Goal: Check status: Check status

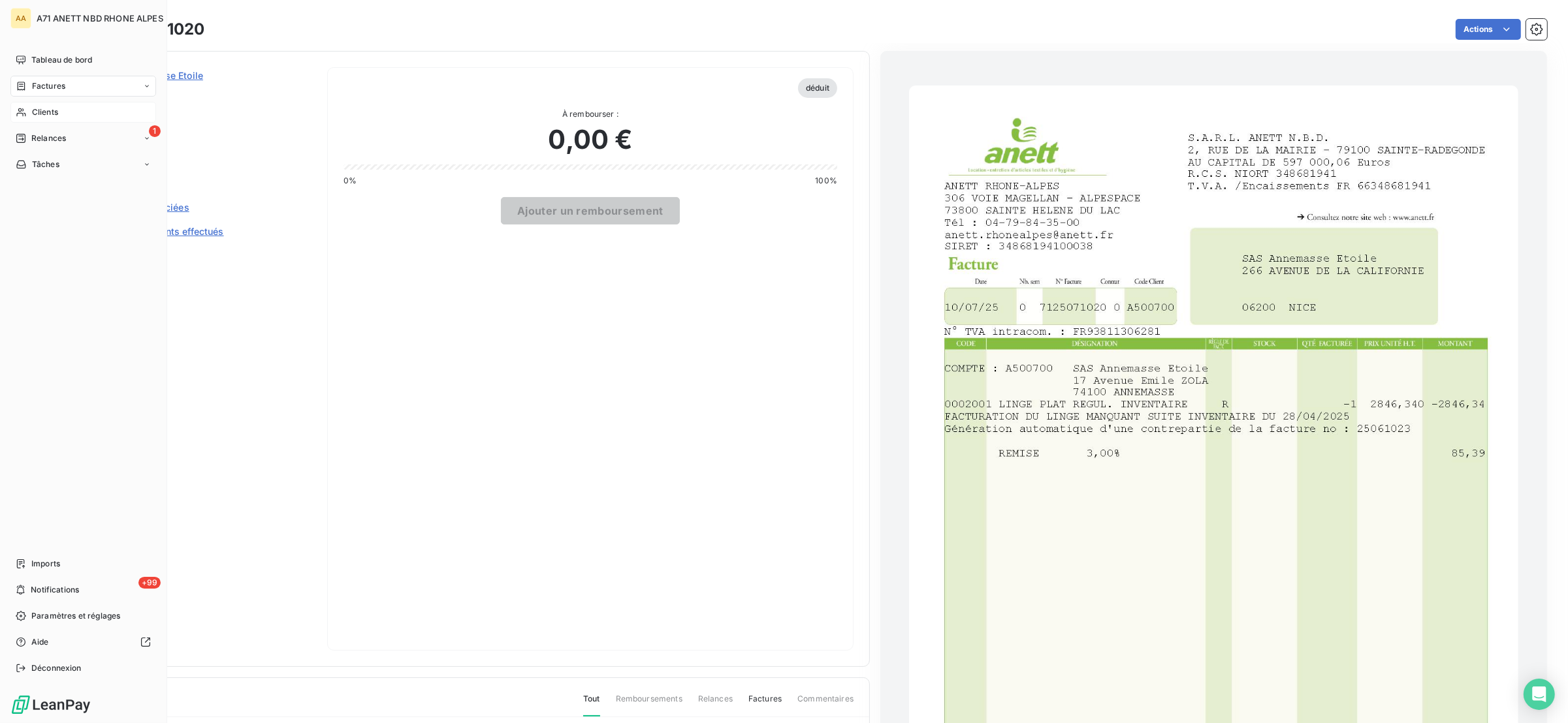
click at [50, 109] on span "Clients" at bounding box center [45, 112] width 26 height 12
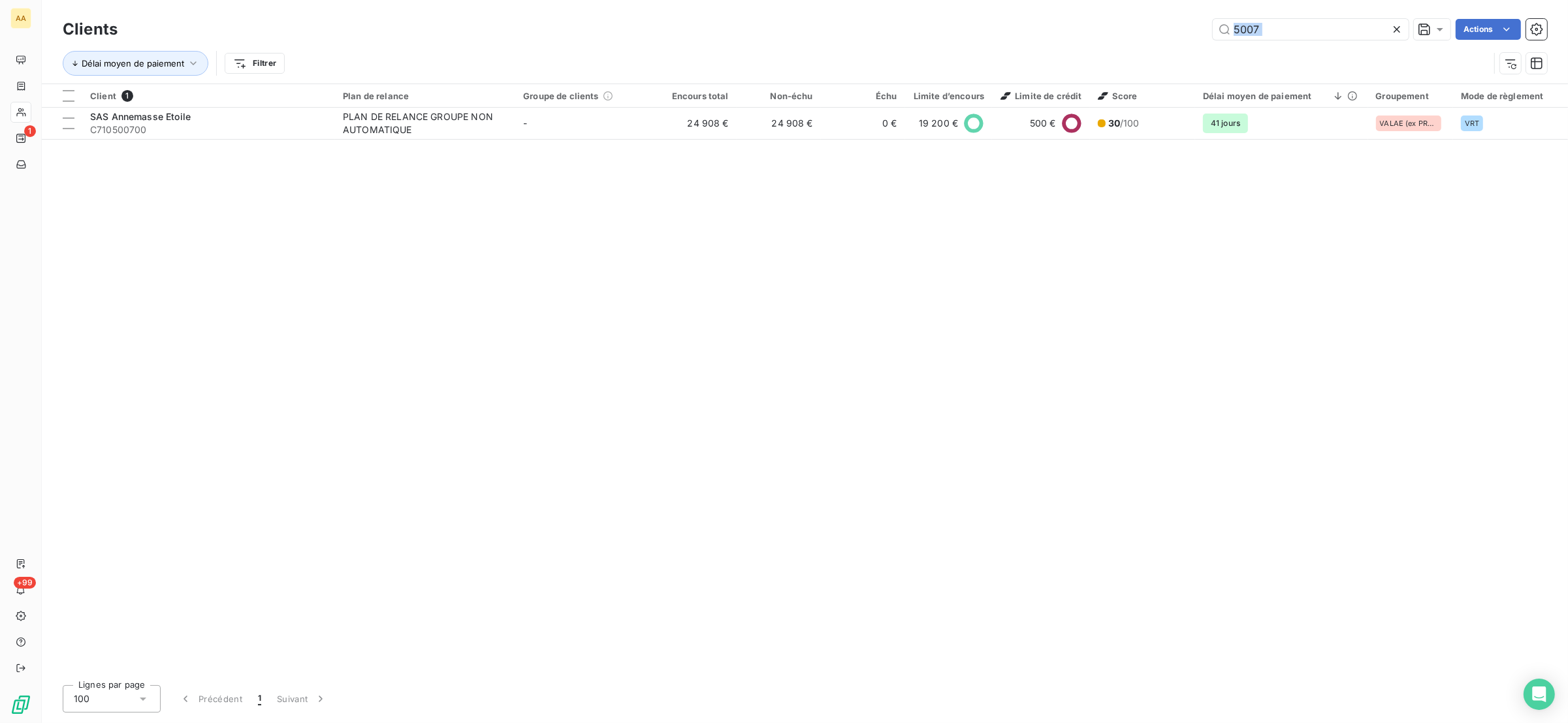
drag, startPoint x: 1292, startPoint y: 18, endPoint x: 1210, endPoint y: 44, distance: 86.0
click at [1210, 44] on div "Clients 5007 Actions Délai moyen de paiement Filtrer" at bounding box center [805, 50] width 1484 height 68
click at [1277, 41] on div "Clients 5007 Actions Délai moyen de paiement Filtrer" at bounding box center [805, 50] width 1484 height 68
click at [1276, 32] on input "5007" at bounding box center [1311, 29] width 196 height 21
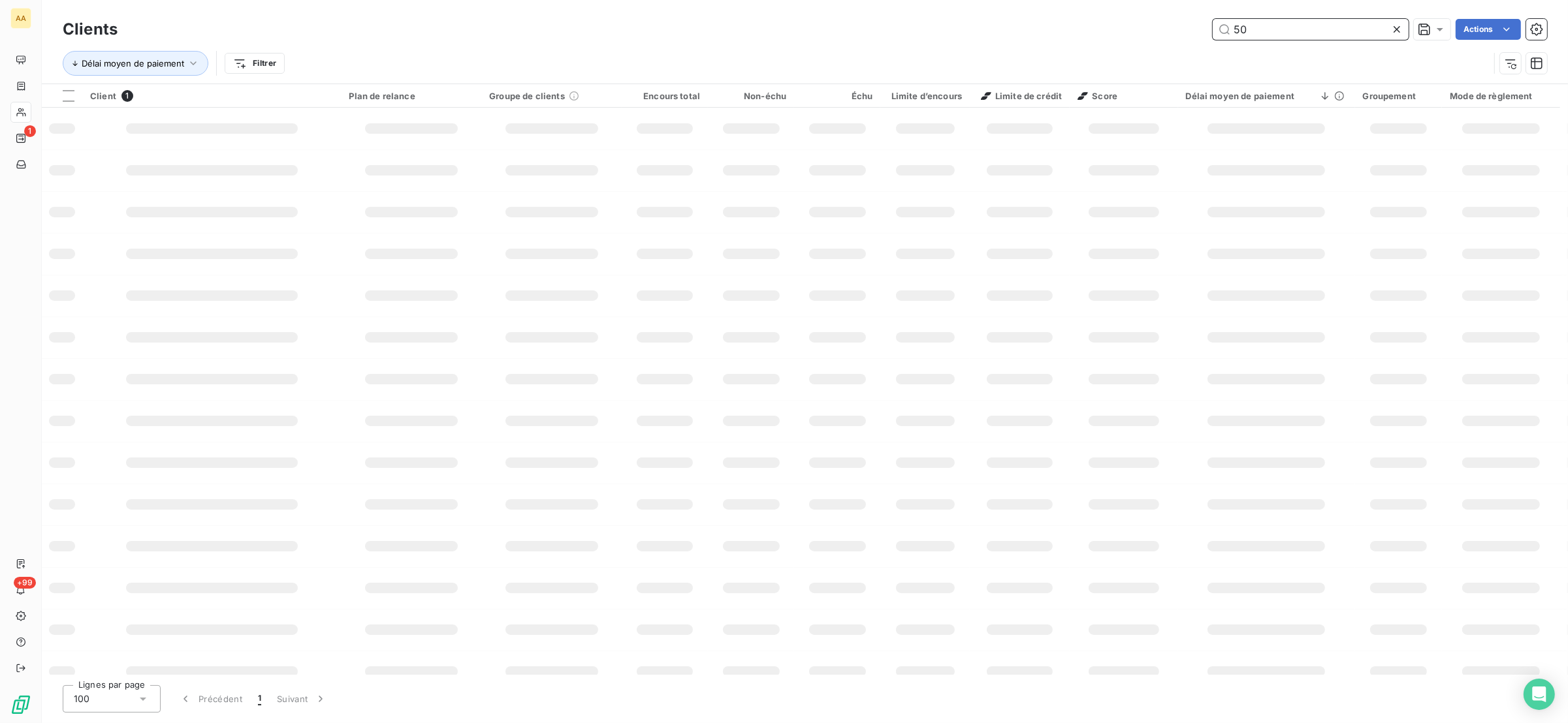
type input "5"
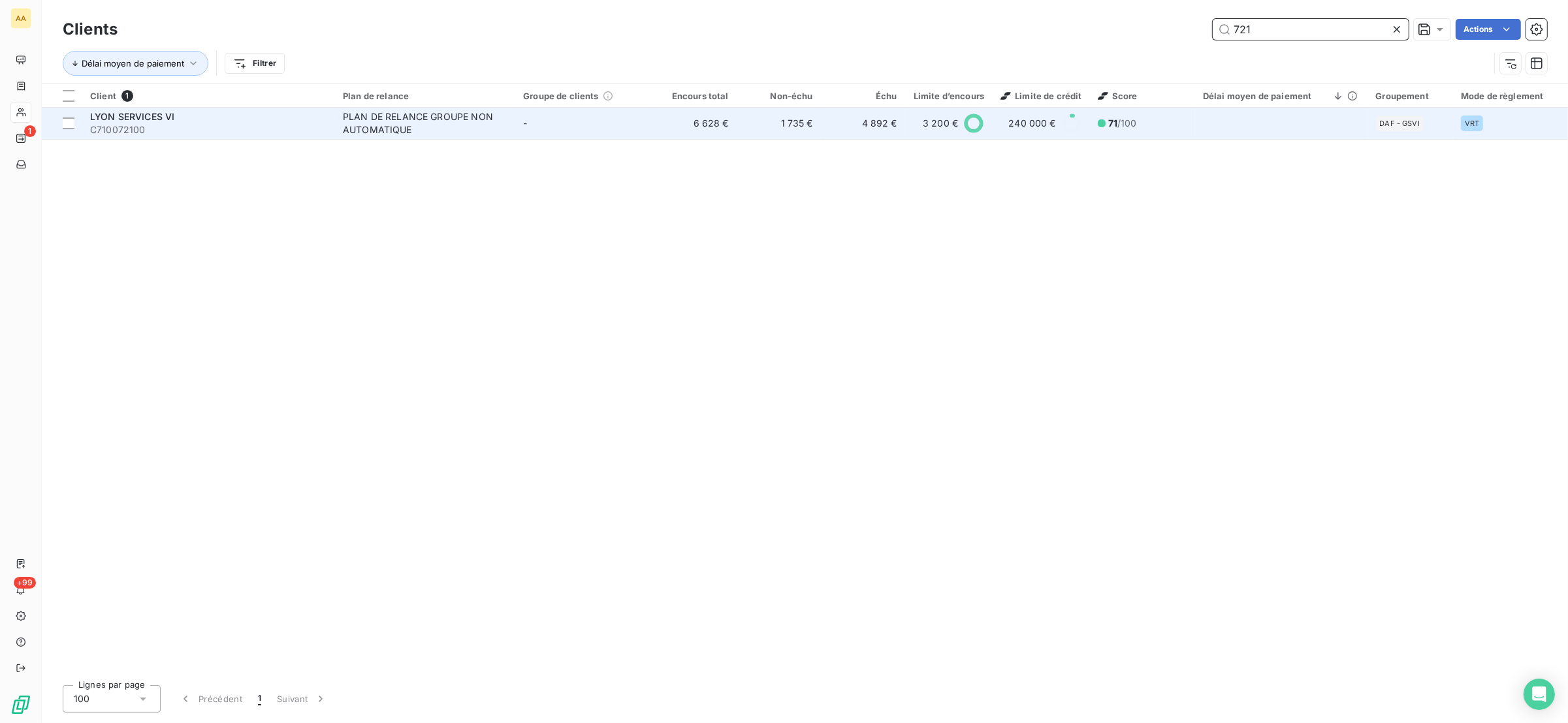
type input "721"
click at [481, 132] on div "PLAN DE RELANCE GROUPE NON AUTOMATIQUE" at bounding box center [425, 122] width 164 height 26
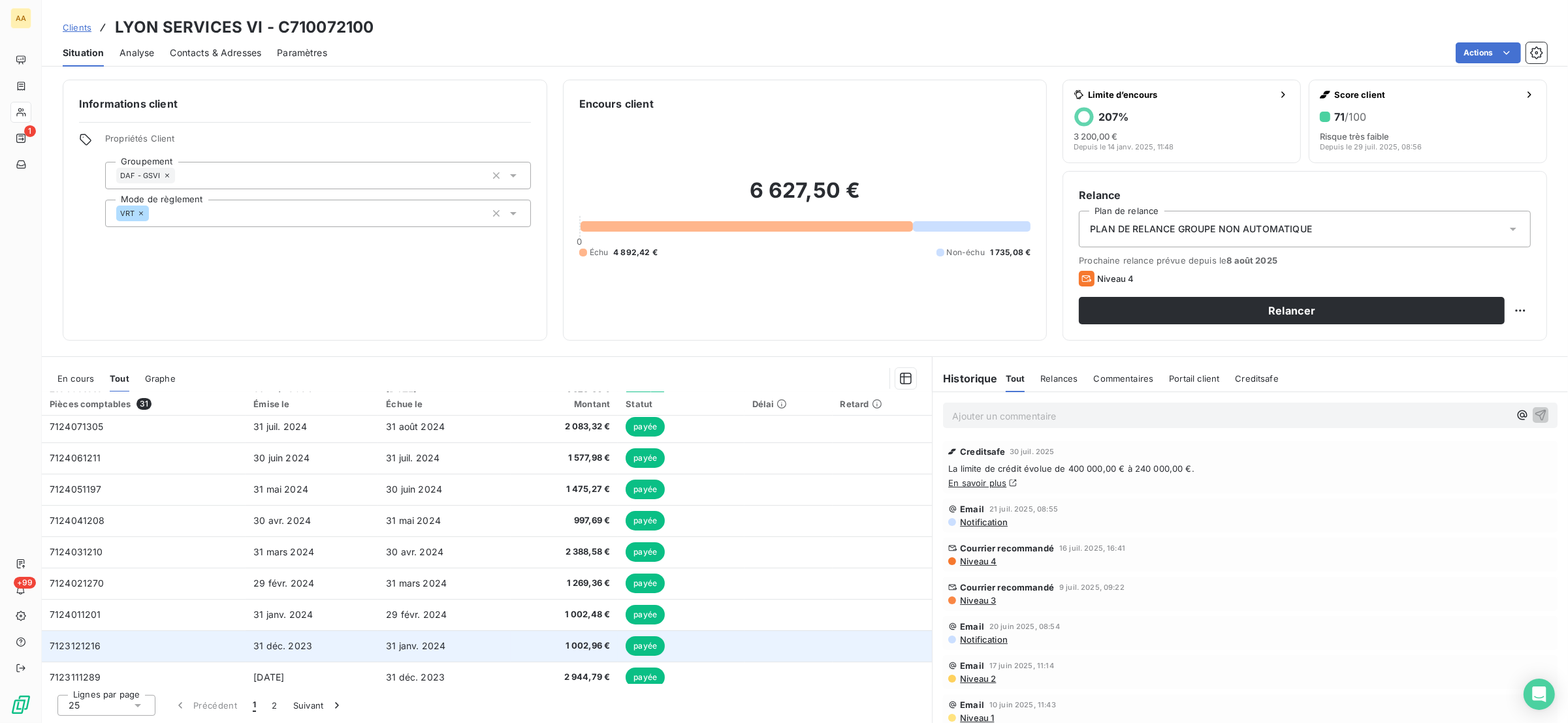
scroll to position [515, 0]
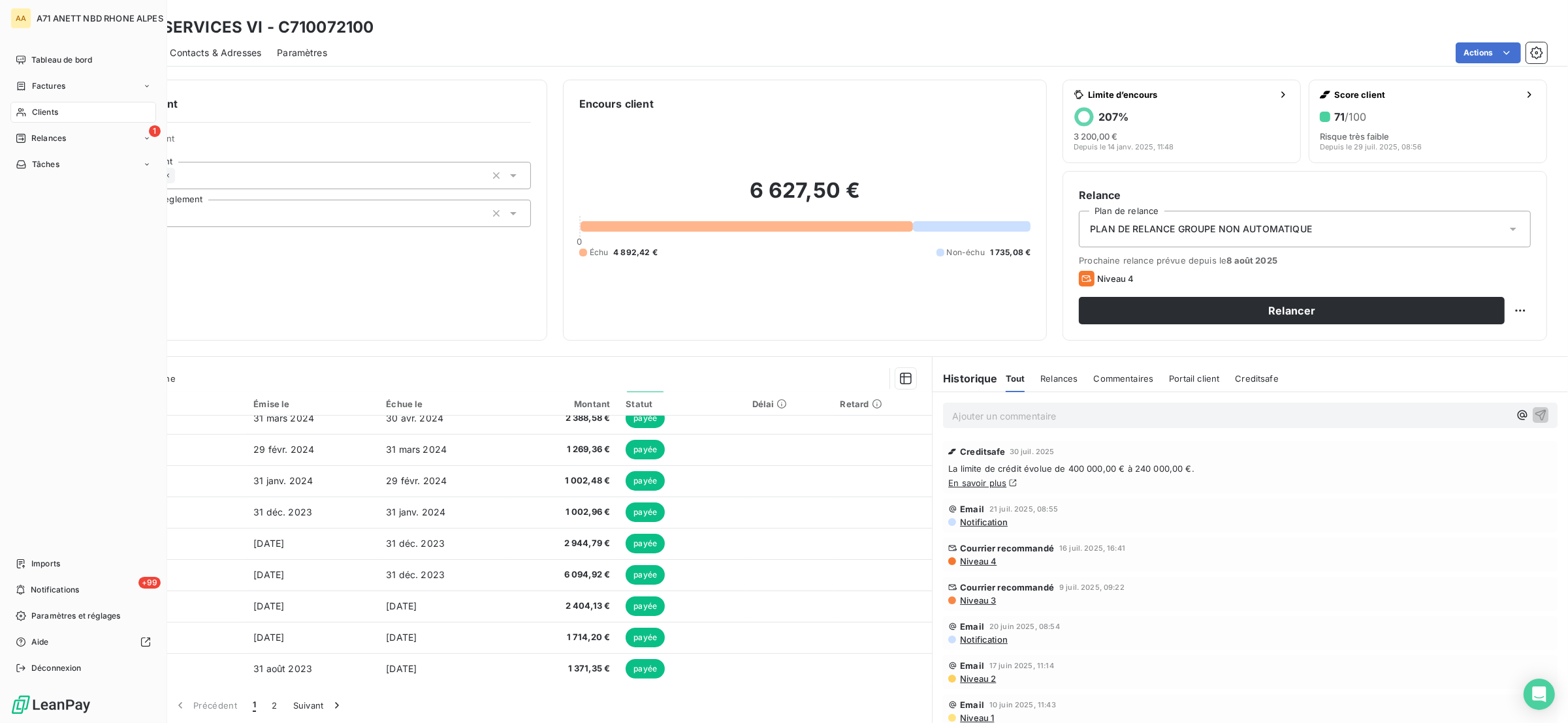
click at [32, 108] on span "Clients" at bounding box center [45, 112] width 26 height 12
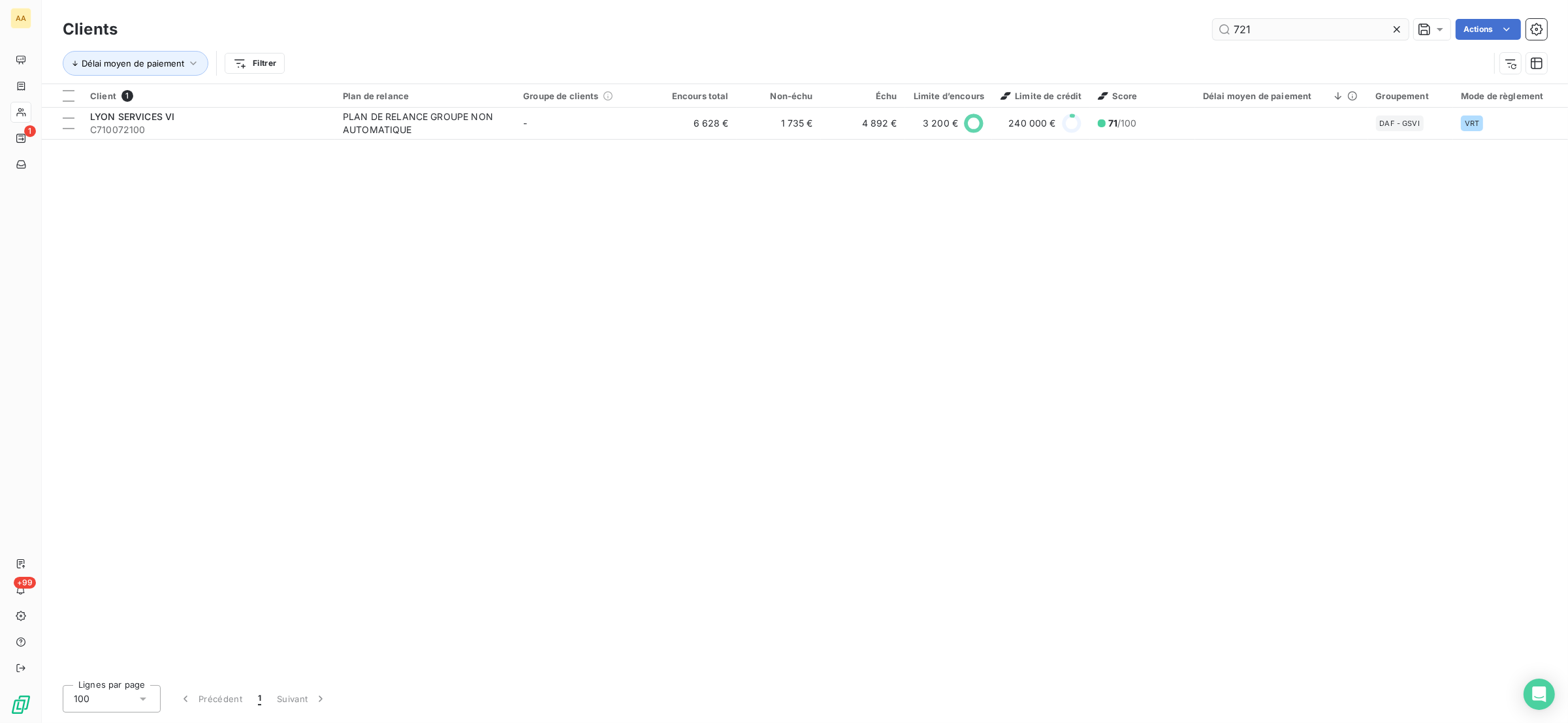
drag, startPoint x: 1284, startPoint y: 15, endPoint x: 1215, endPoint y: 36, distance: 72.1
click at [1215, 36] on div "Clients 721 Actions" at bounding box center [805, 29] width 1484 height 28
drag, startPoint x: 1260, startPoint y: 26, endPoint x: 1204, endPoint y: 42, distance: 58.2
click at [1204, 42] on div "Clients 721 Actions Délai moyen de paiement Filtrer" at bounding box center [805, 50] width 1484 height 68
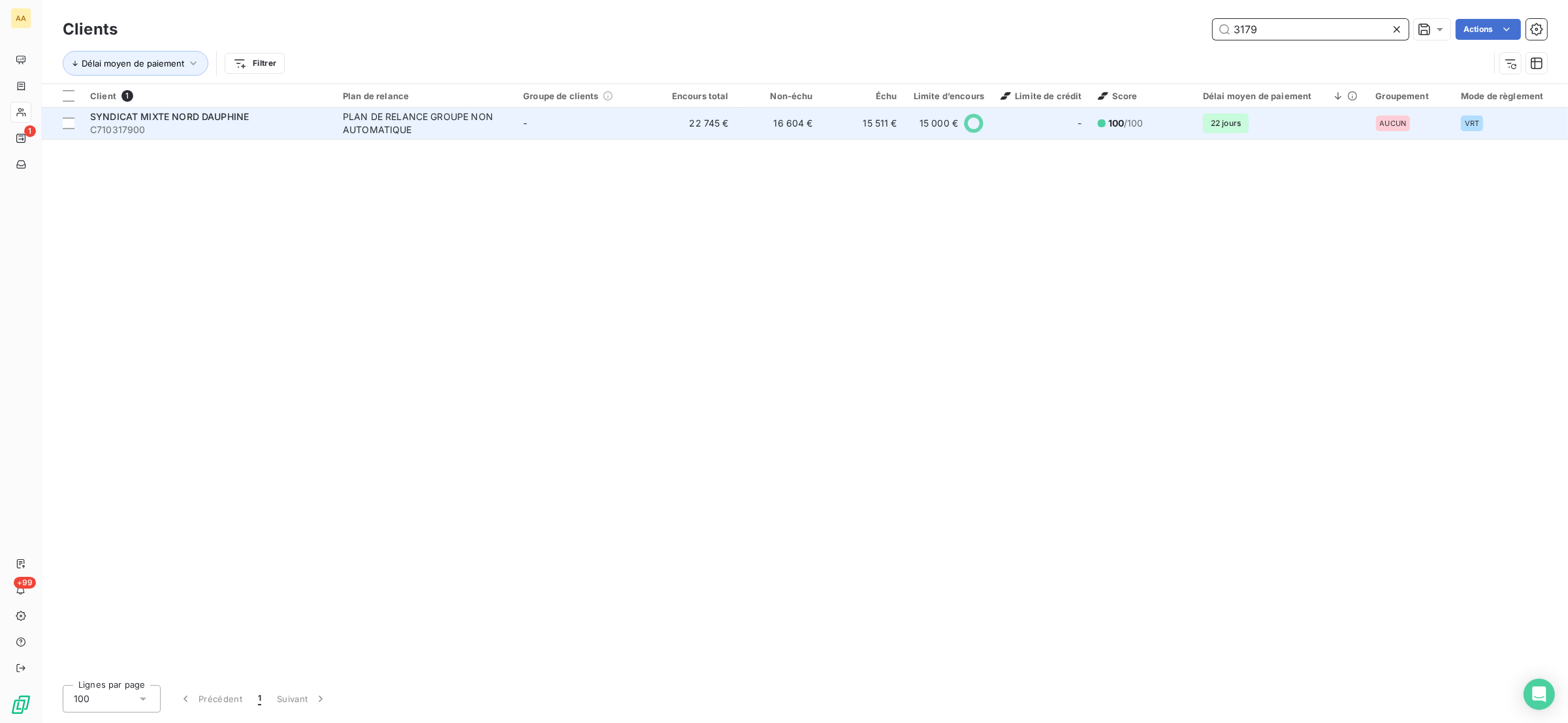
type input "3179"
click at [316, 114] on div "SYNDICAT MIXTE NORD DAUPHINE" at bounding box center [208, 116] width 237 height 13
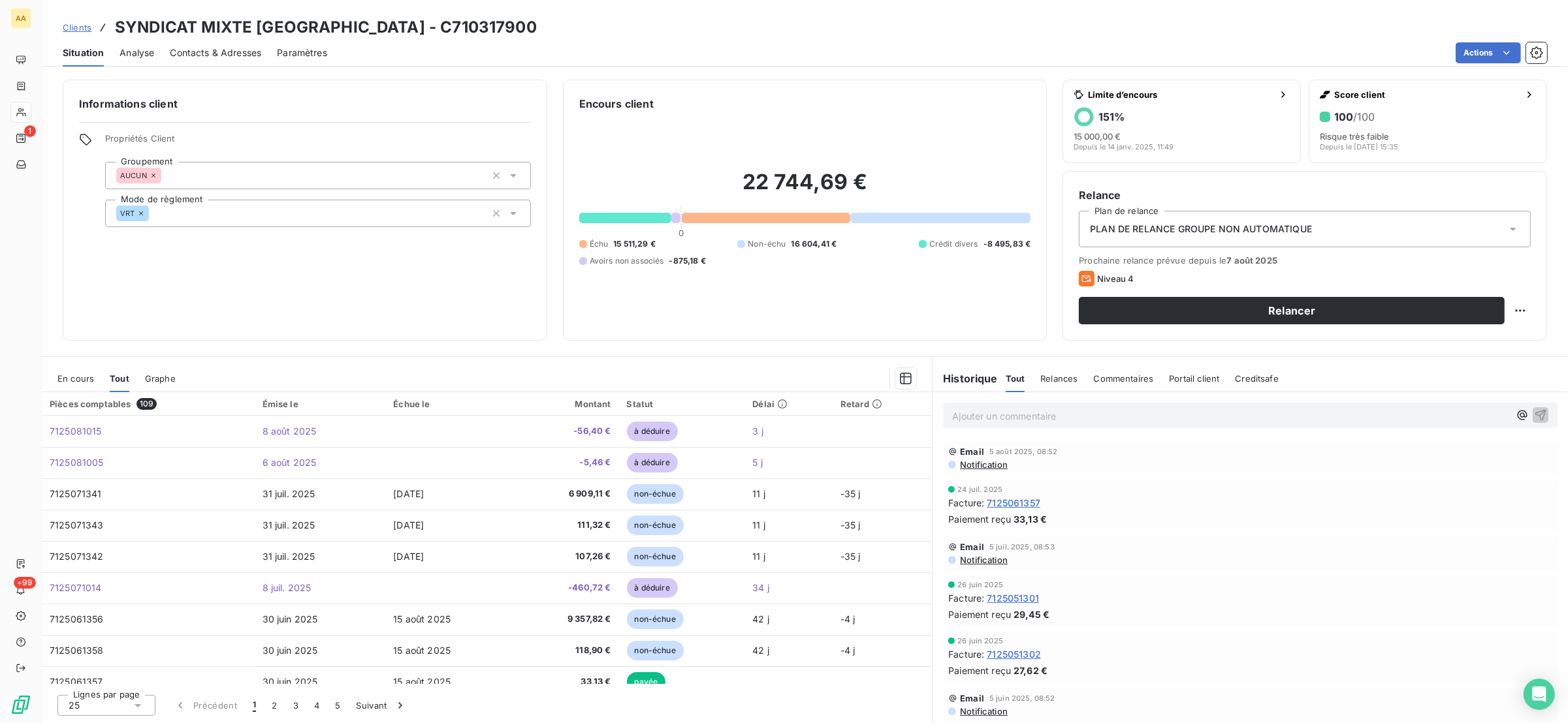
click at [87, 383] on span "En cours" at bounding box center [75, 379] width 37 height 11
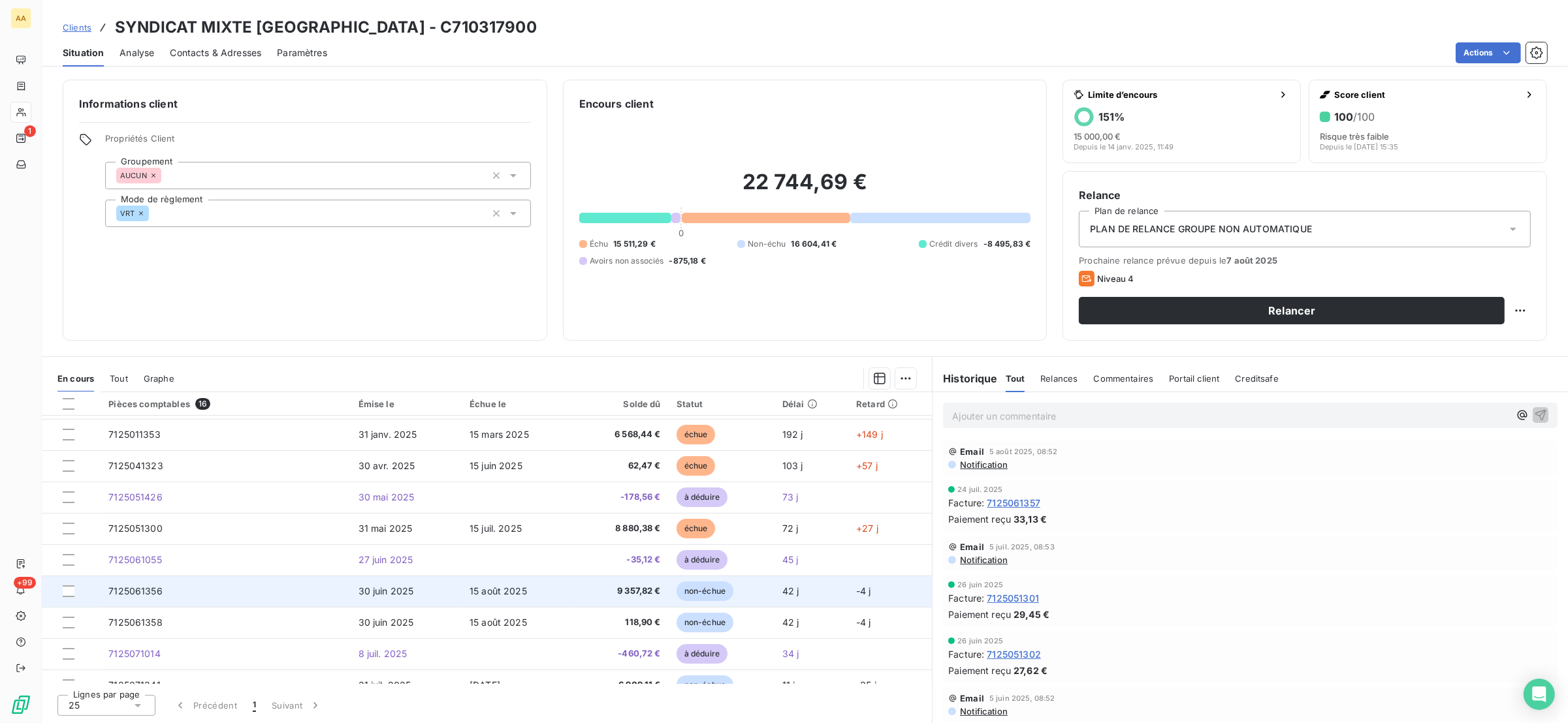
scroll to position [233, 0]
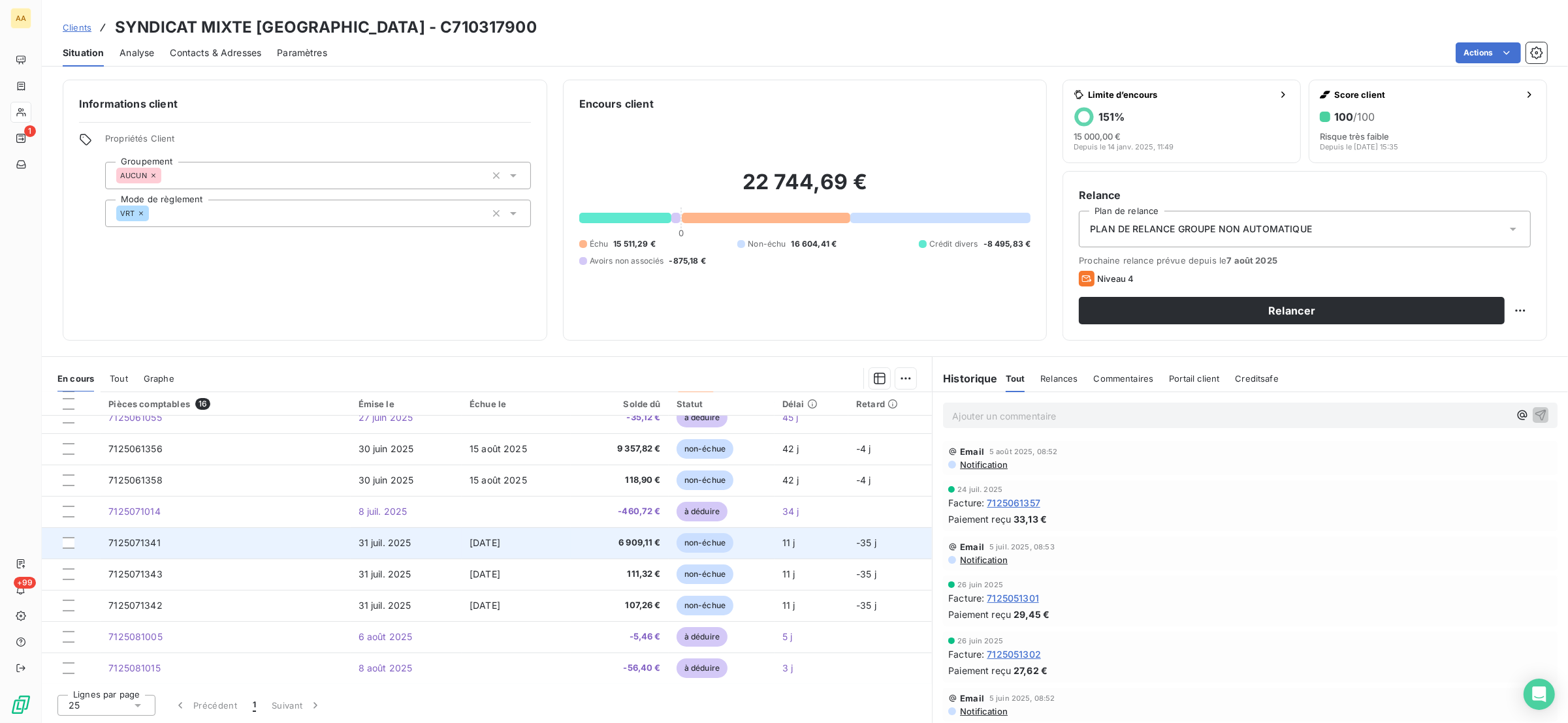
click at [149, 536] on td "7125071341" at bounding box center [224, 542] width 249 height 31
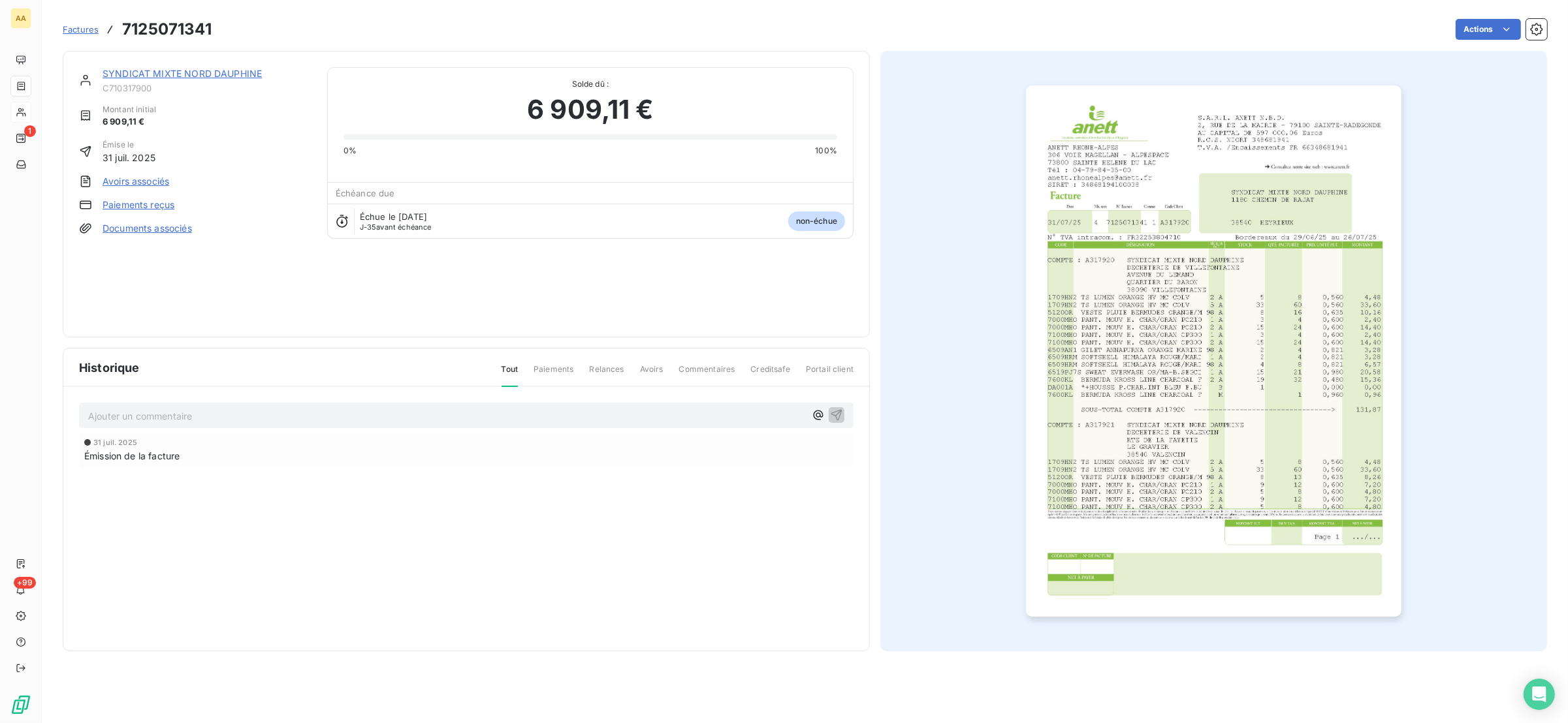
click at [1206, 384] on img "button" at bounding box center [1214, 351] width 375 height 532
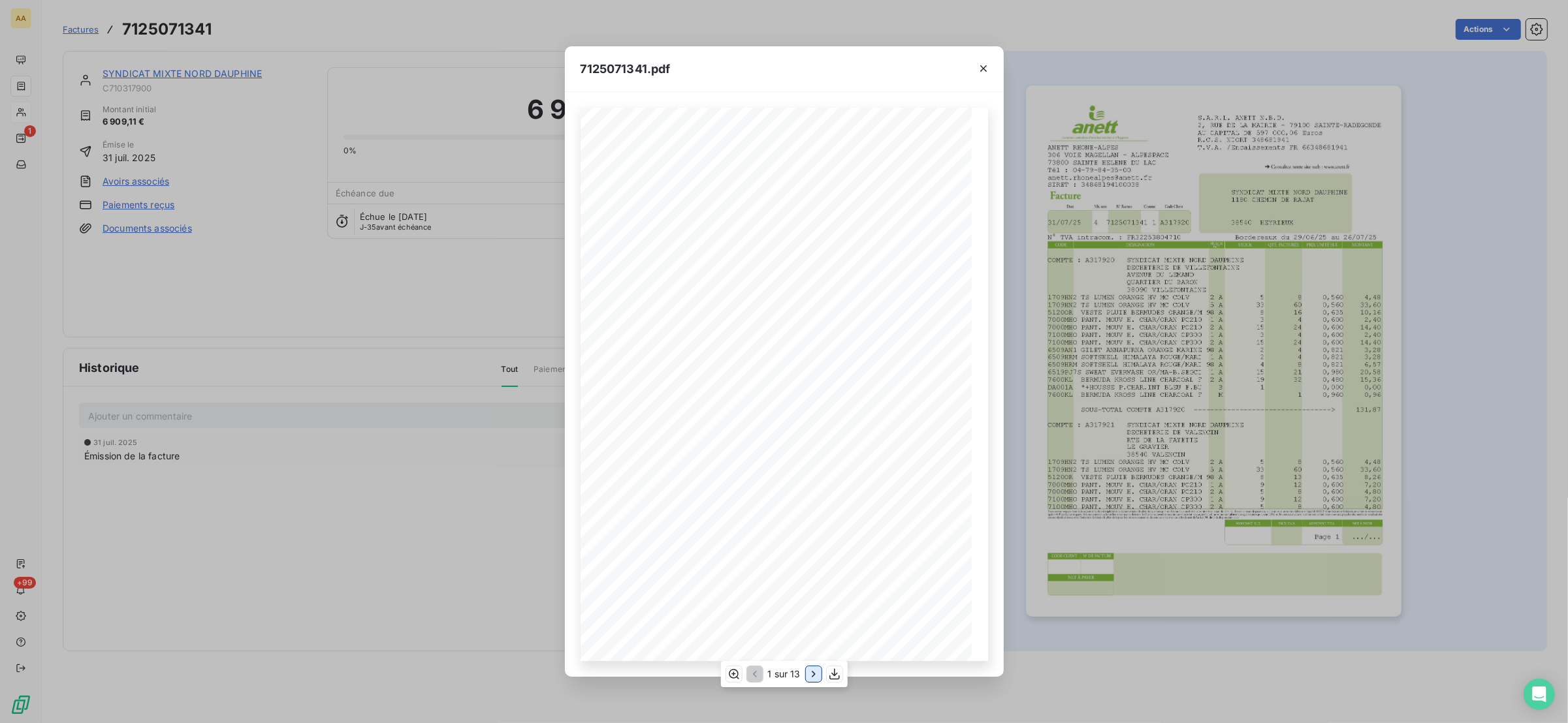
click at [811, 672] on icon "button" at bounding box center [814, 674] width 13 height 13
click at [811, 672] on icon "button" at bounding box center [814, 674] width 13 height 13
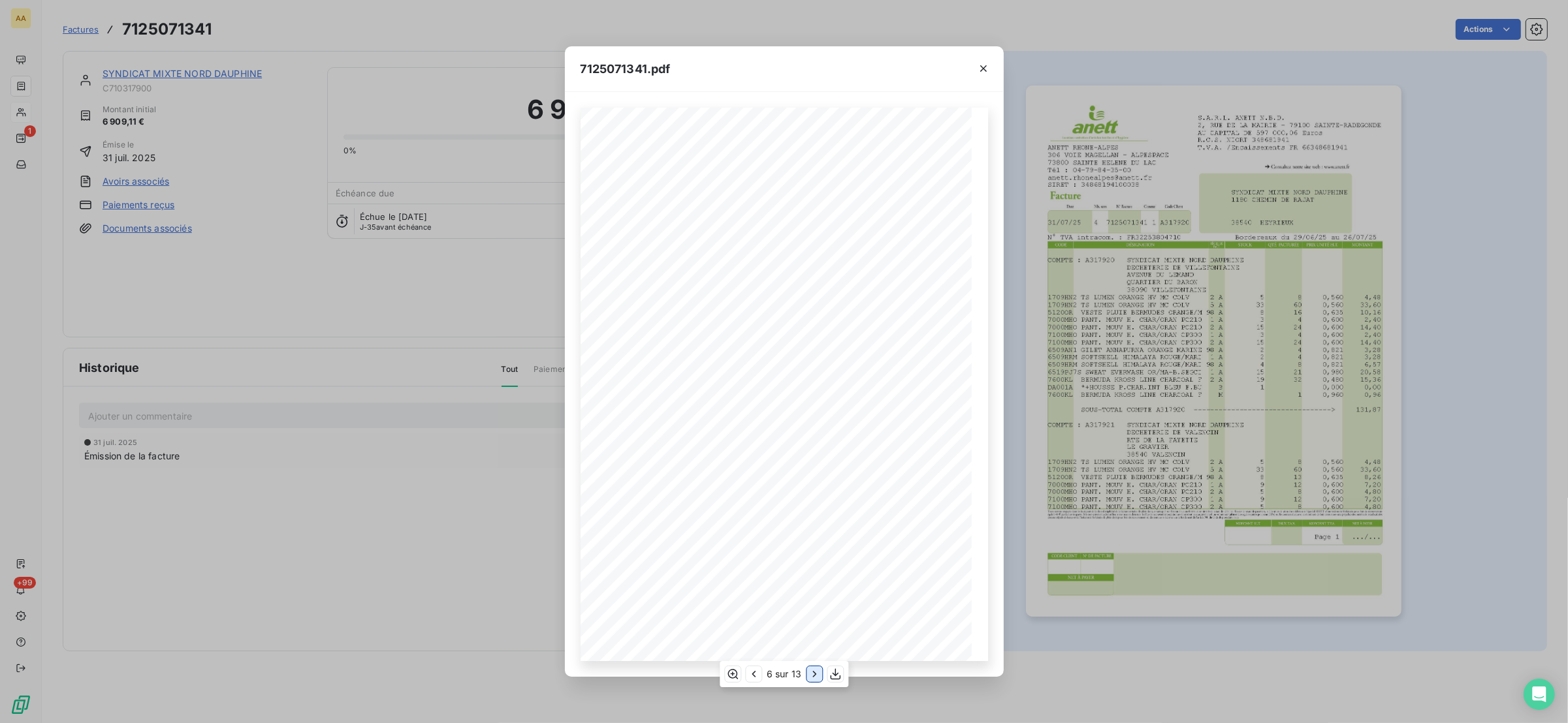
click at [811, 672] on icon "button" at bounding box center [814, 674] width 13 height 13
click at [811, 671] on icon "button" at bounding box center [814, 674] width 13 height 13
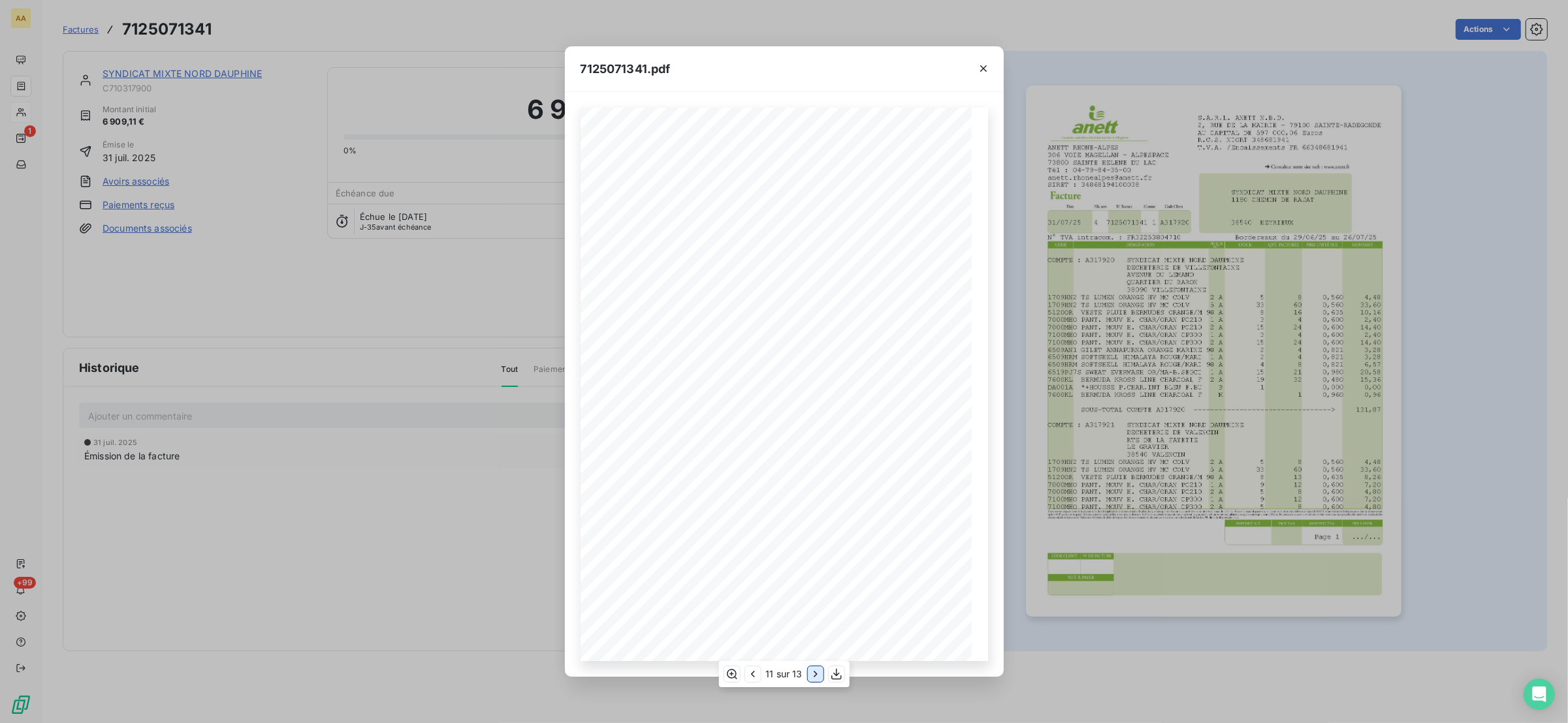
click at [811, 671] on icon "button" at bounding box center [815, 674] width 13 height 13
click at [811, 671] on icon "button" at bounding box center [816, 674] width 13 height 13
click at [753, 672] on icon "button" at bounding box center [752, 674] width 13 height 13
click at [978, 67] on icon "button" at bounding box center [983, 68] width 13 height 13
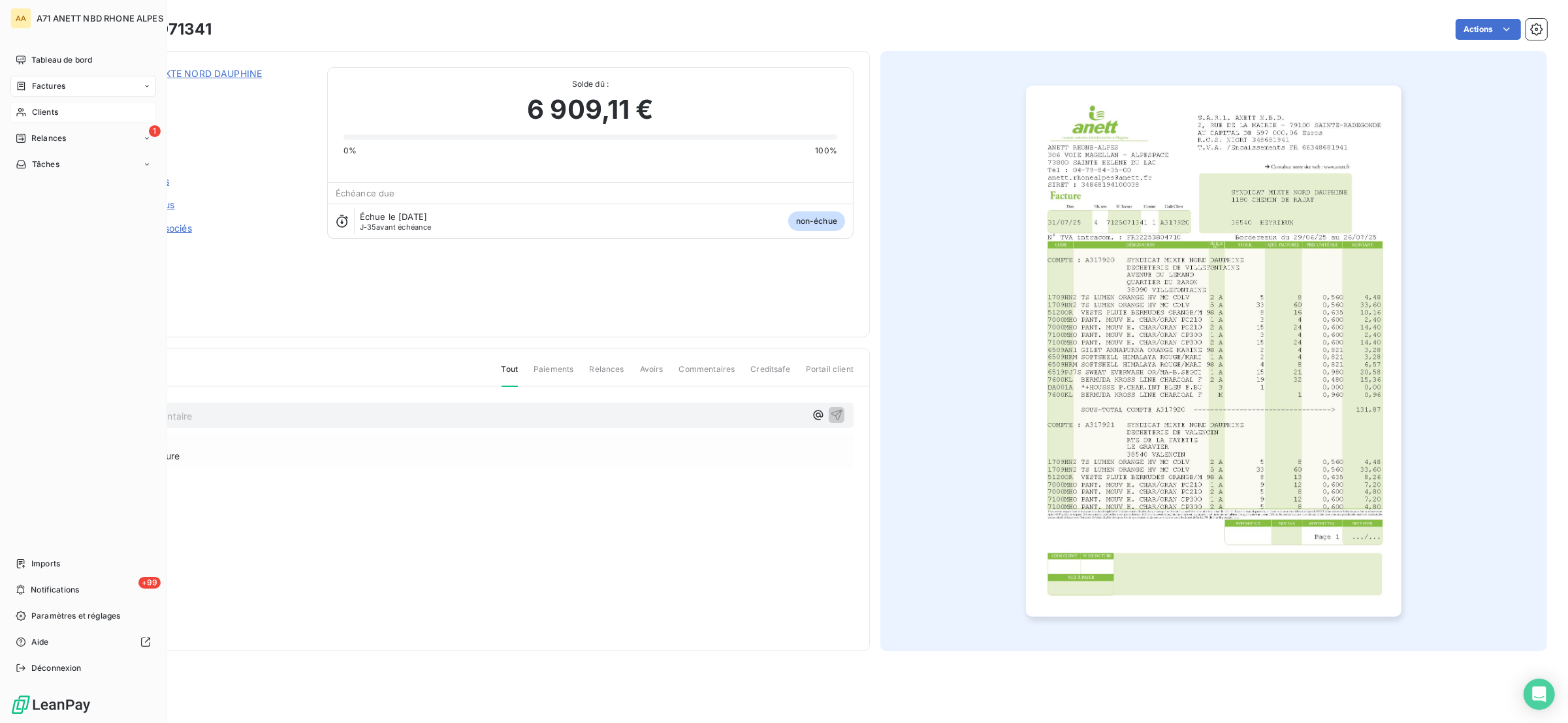
click at [25, 113] on icon at bounding box center [21, 113] width 11 height 11
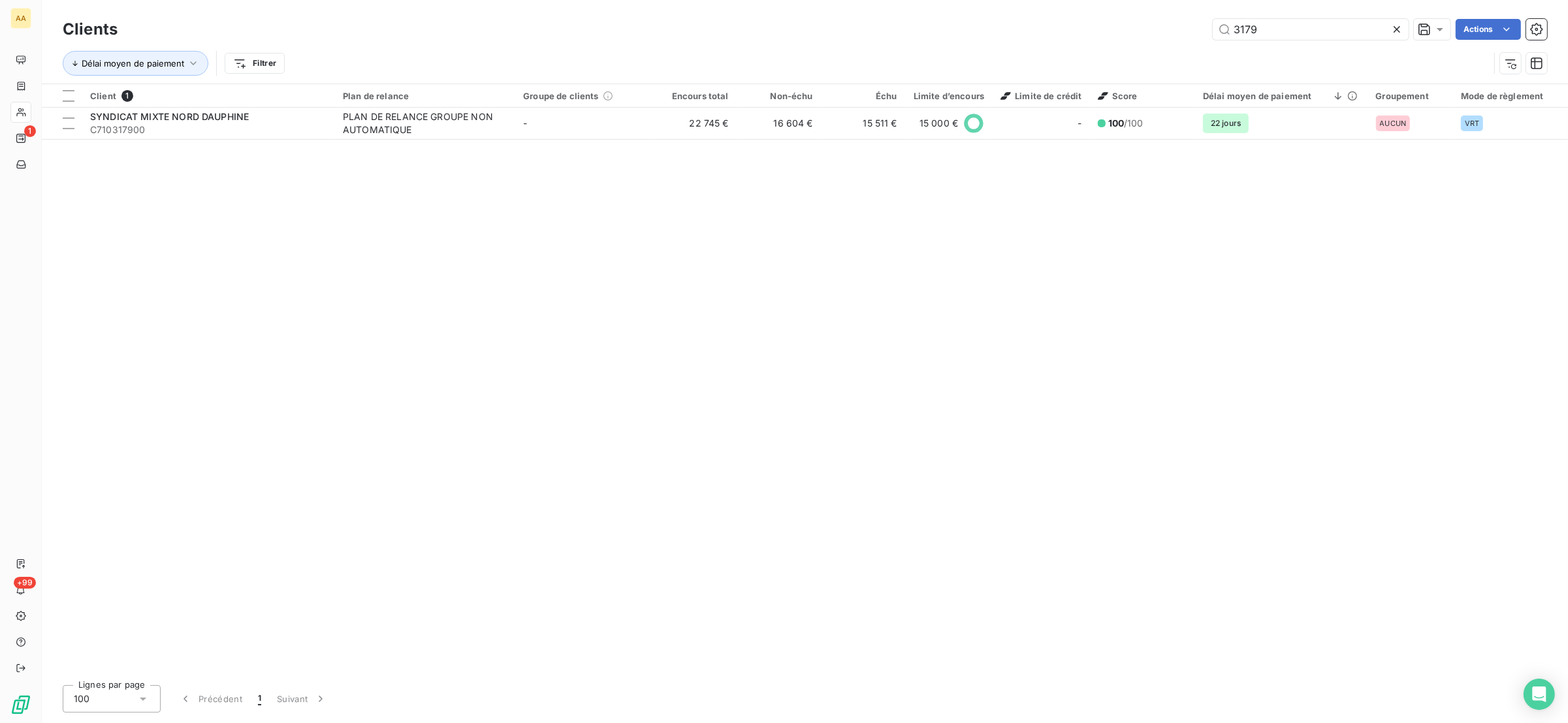
drag, startPoint x: 1268, startPoint y: 28, endPoint x: 1181, endPoint y: 78, distance: 100.3
click at [1187, 79] on div "Clients 3179 Actions Délai moyen de paiement Filtrer" at bounding box center [805, 50] width 1484 height 68
type input "PORTES"
click at [257, 140] on div "Client 1 Plan de relance Groupe de clients Encours total Non-échu Échu Limite d…" at bounding box center [805, 379] width 1526 height 591
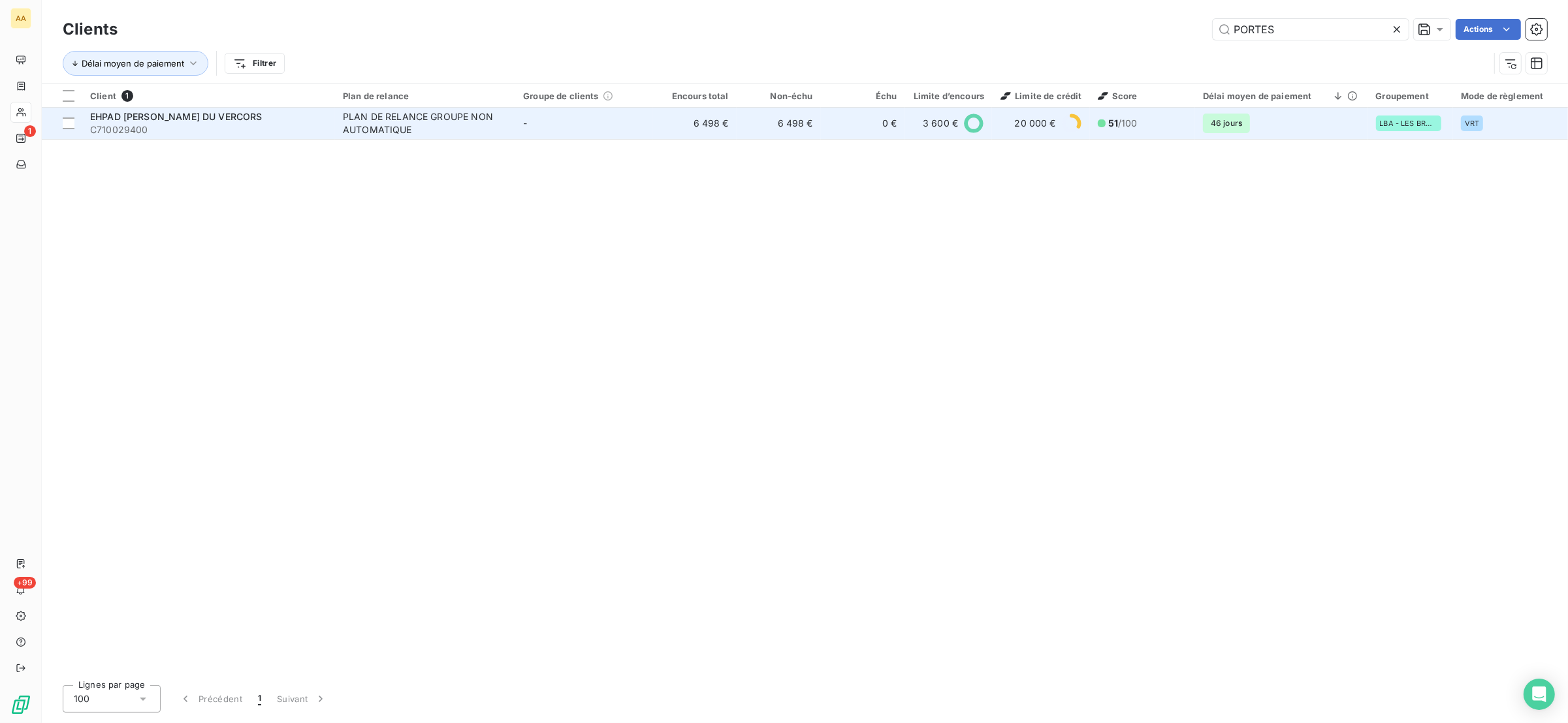
click at [259, 132] on span "C710029400" at bounding box center [208, 130] width 237 height 13
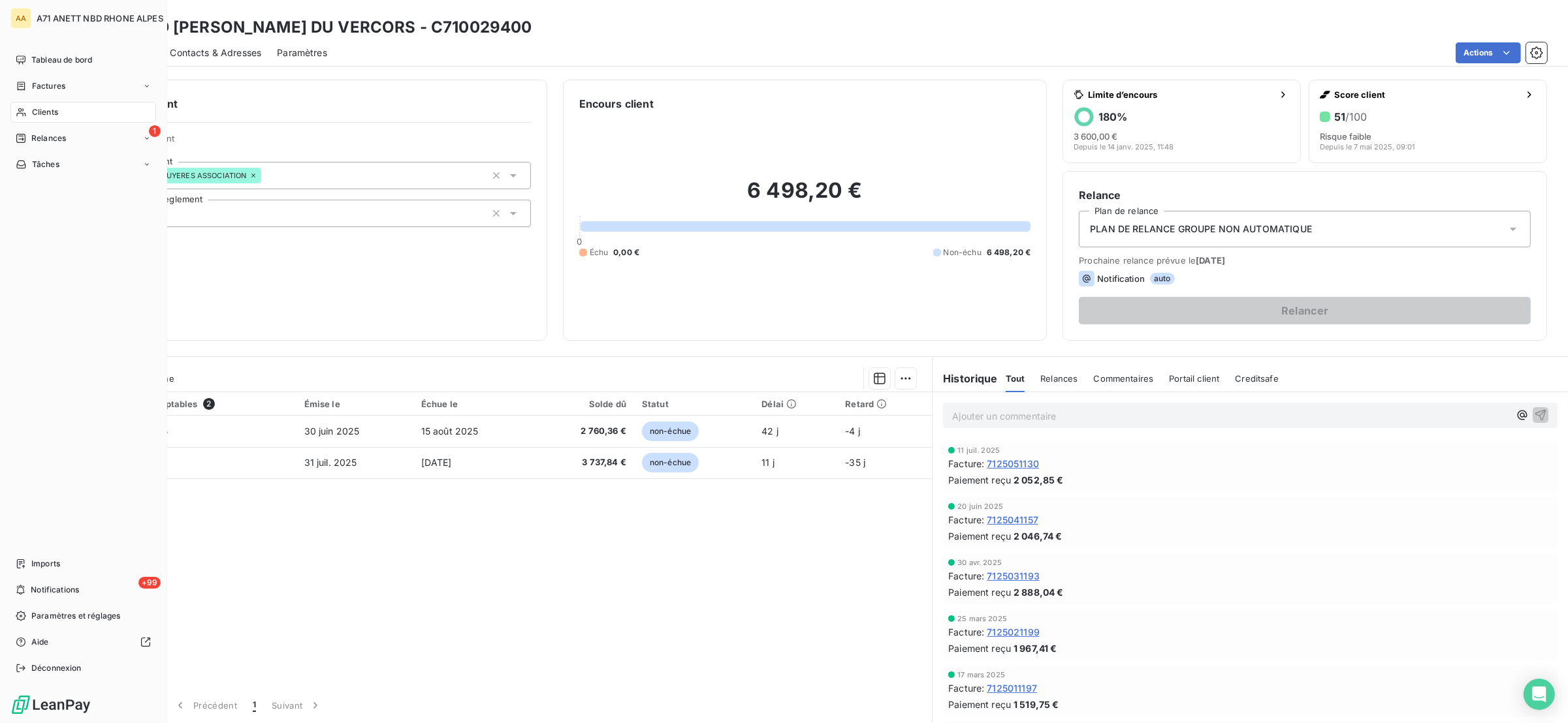
click at [24, 117] on div "Clients" at bounding box center [83, 112] width 146 height 21
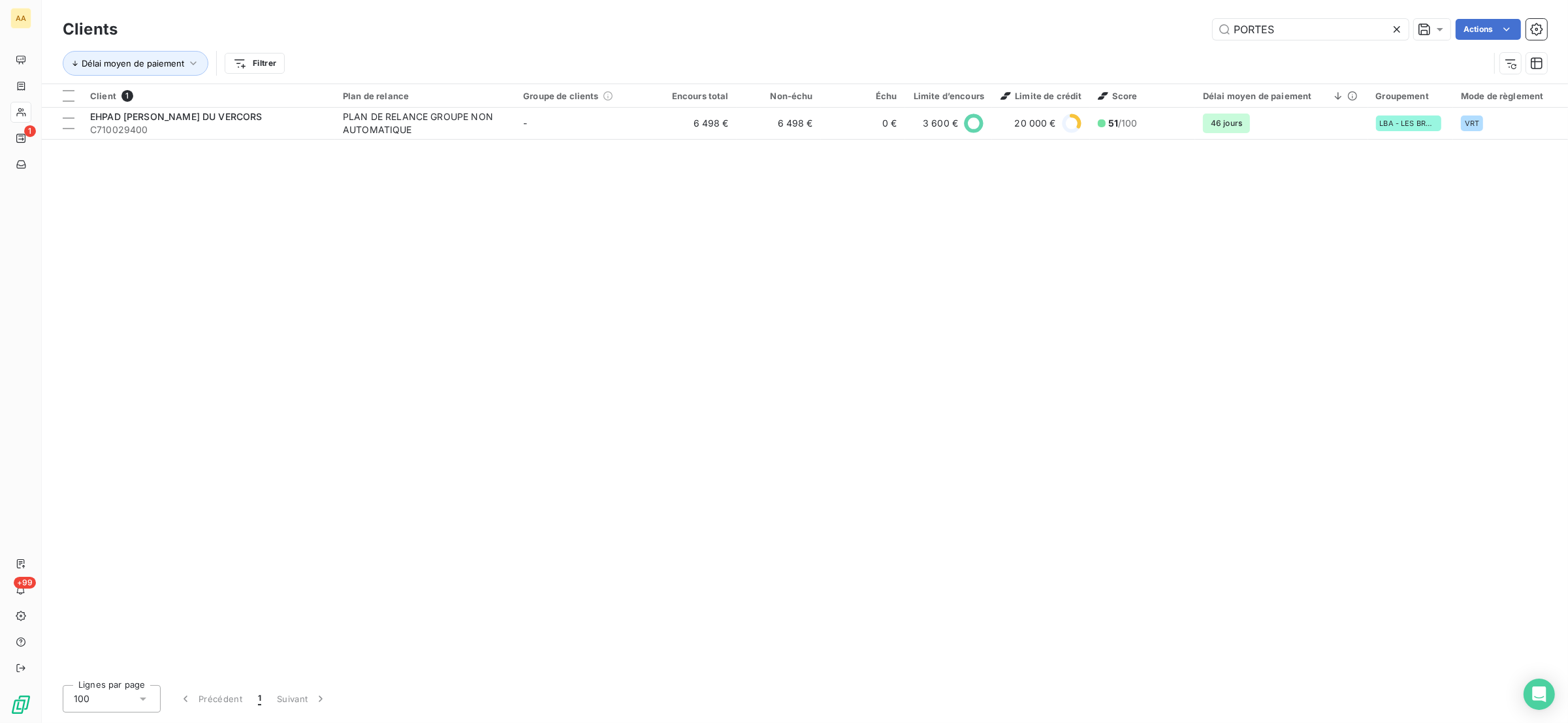
drag, startPoint x: 1294, startPoint y: 39, endPoint x: 1108, endPoint y: 59, distance: 187.1
click at [1108, 59] on div "Clients PORTES Actions Délai moyen de paiement Filtrer" at bounding box center [805, 50] width 1484 height 68
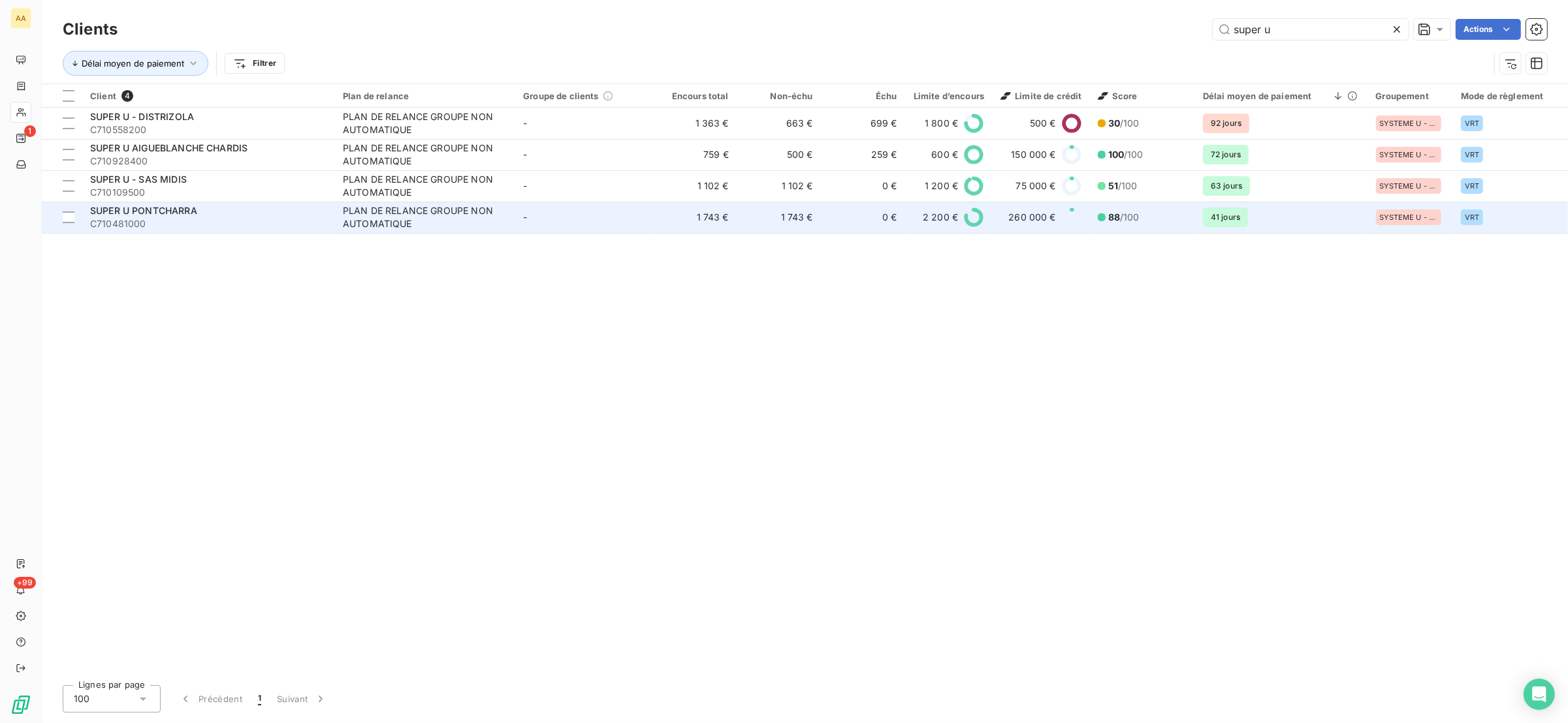
type input "super u"
click at [221, 211] on div "SUPER U PONTCHARRA" at bounding box center [208, 211] width 237 height 13
